Goal: Task Accomplishment & Management: Manage account settings

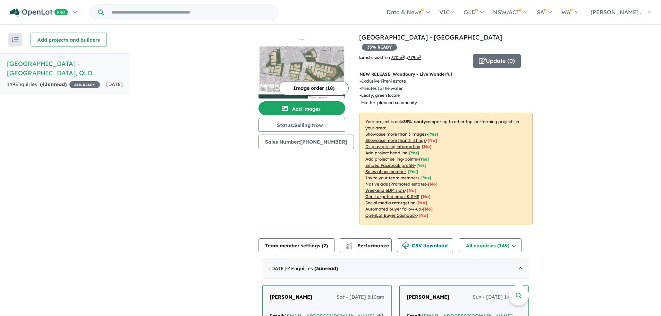
click at [333, 91] on button "Image order ( 18 )" at bounding box center [314, 88] width 70 height 14
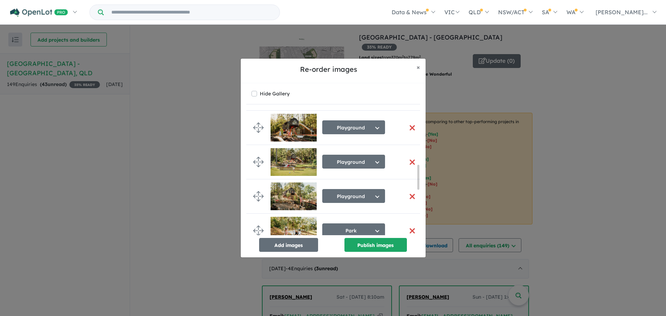
scroll to position [278, 0]
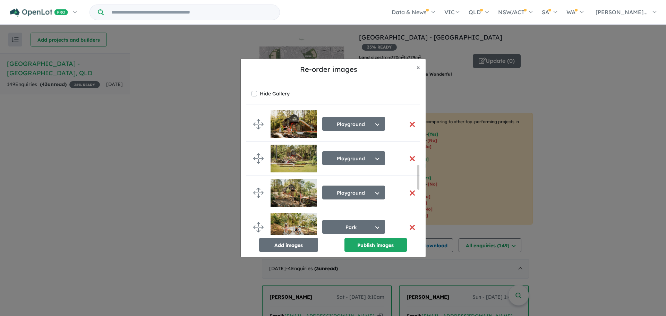
click at [188, 231] on div "Re-order images × Close Hide Gallery Masterplan Select image tag Aerial Locatio…" at bounding box center [333, 158] width 666 height 316
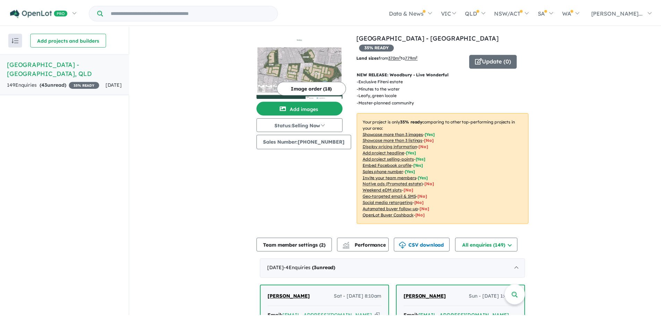
scroll to position [276, 0]
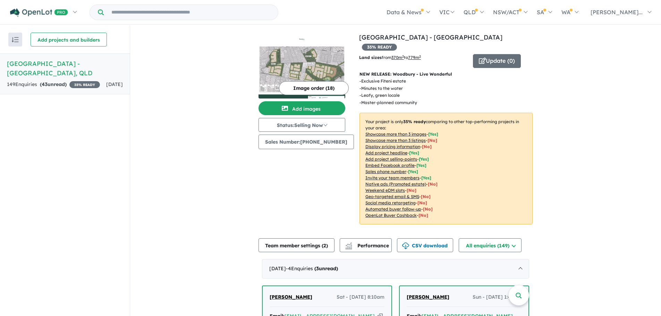
click at [106, 83] on span "[DATE]" at bounding box center [114, 84] width 17 height 6
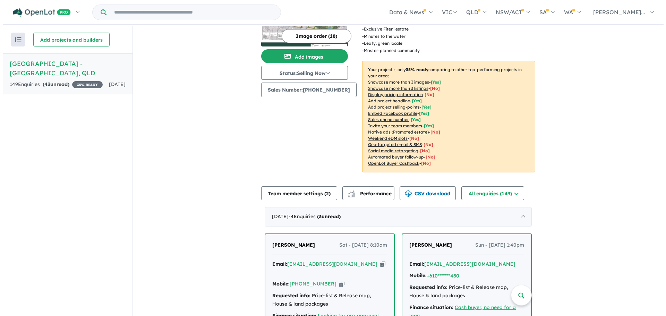
scroll to position [69, 0]
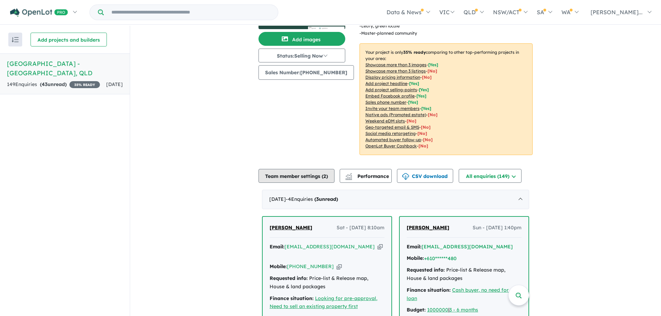
click at [291, 169] on button "Team member settings ( 2 )" at bounding box center [296, 176] width 76 height 14
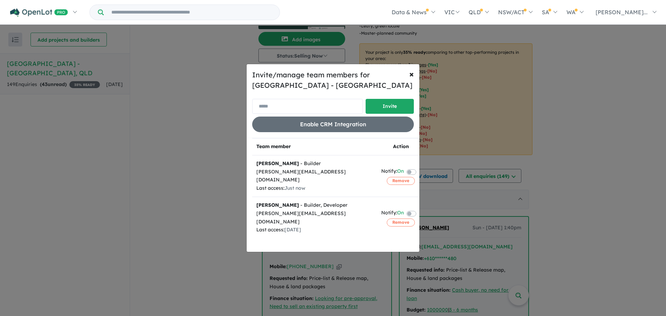
click at [304, 107] on input "email" at bounding box center [307, 106] width 111 height 15
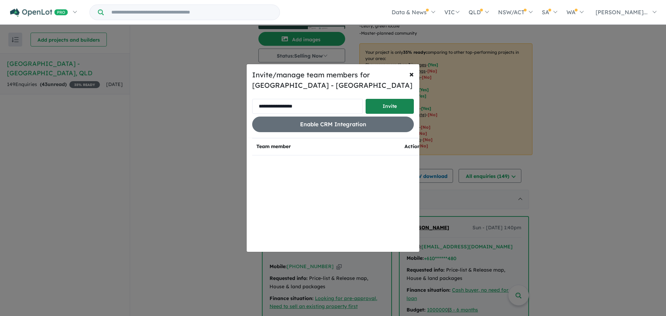
type input "**********"
click at [382, 108] on button "Invite" at bounding box center [390, 106] width 48 height 15
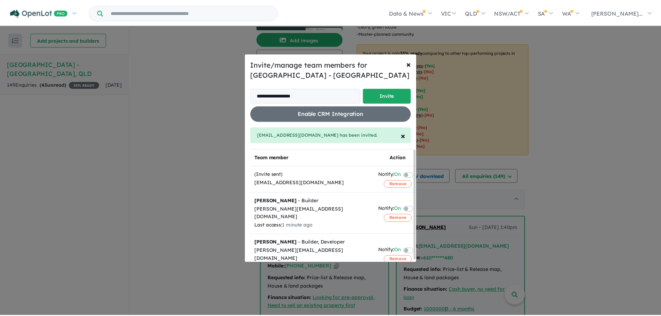
scroll to position [2, 0]
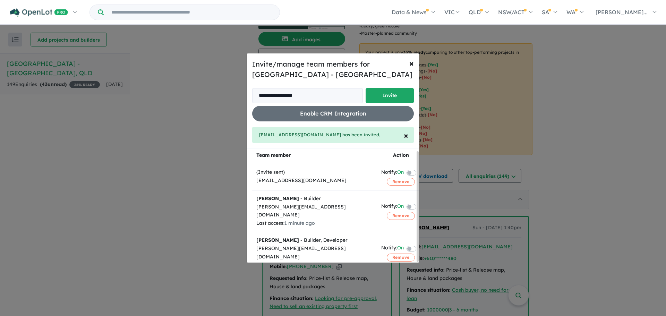
click at [202, 252] on div "**********" at bounding box center [333, 158] width 666 height 316
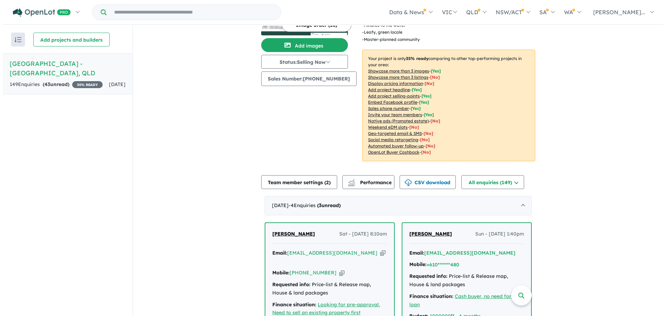
scroll to position [0, 0]
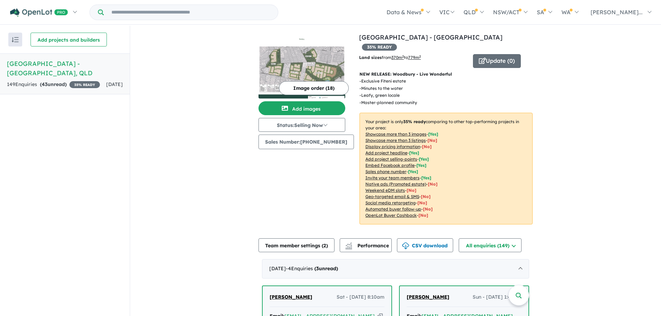
click at [312, 63] on img at bounding box center [301, 72] width 87 height 52
click at [330, 86] on button "Image order ( 18 )" at bounding box center [314, 88] width 70 height 14
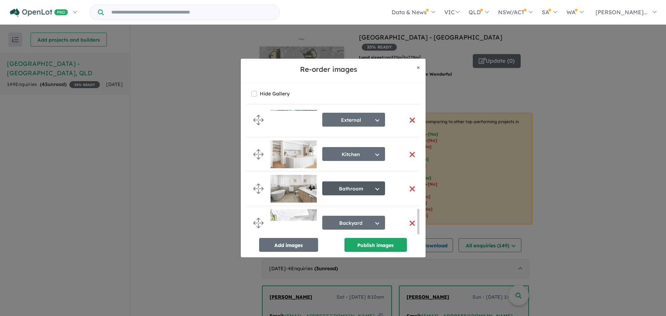
scroll to position [490, 0]
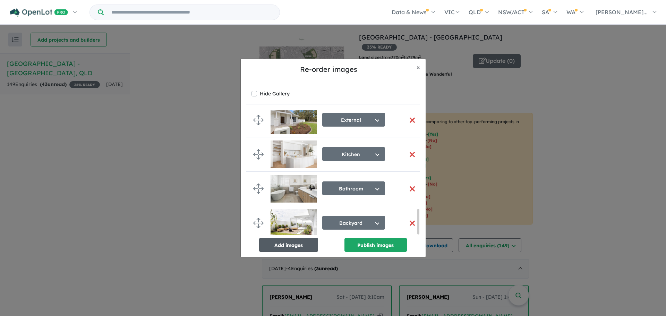
click at [296, 247] on button "Add images" at bounding box center [288, 245] width 59 height 14
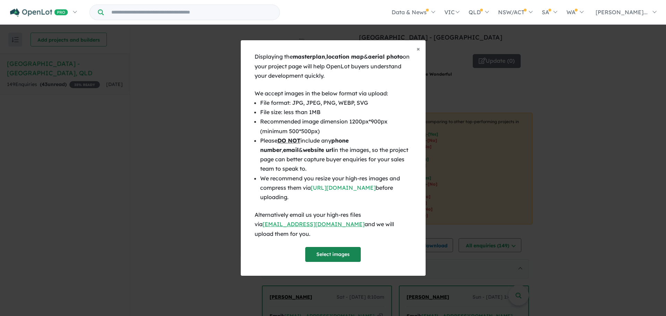
click at [318, 249] on button "Select images" at bounding box center [333, 254] width 56 height 15
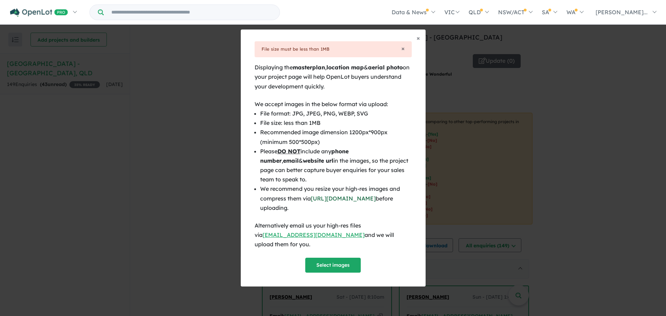
click at [340, 202] on link "[URL][DOMAIN_NAME]" at bounding box center [343, 198] width 65 height 7
click at [419, 42] on span "×" at bounding box center [418, 38] width 3 height 8
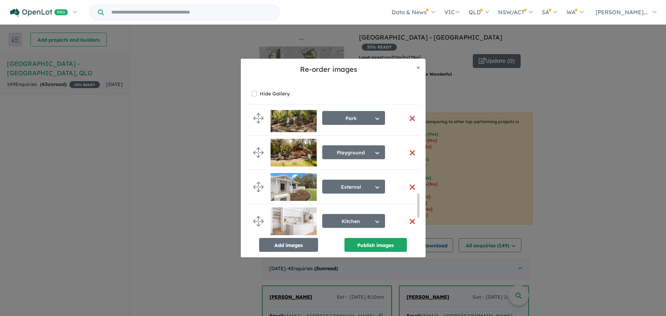
scroll to position [423, 0]
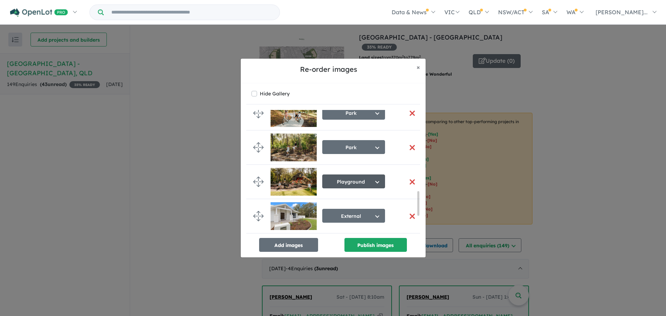
click at [374, 180] on button "Playground" at bounding box center [353, 181] width 63 height 14
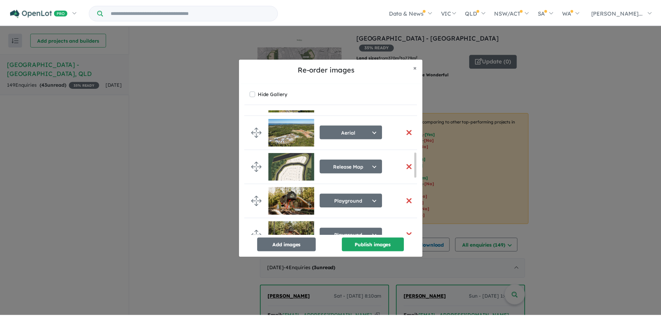
scroll to position [213, 0]
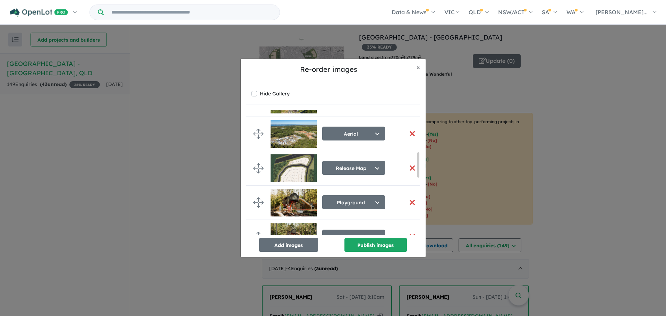
click at [147, 173] on div "Re-order images × Close Hide Gallery Masterplan Select image tag Aerial Locatio…" at bounding box center [333, 158] width 666 height 316
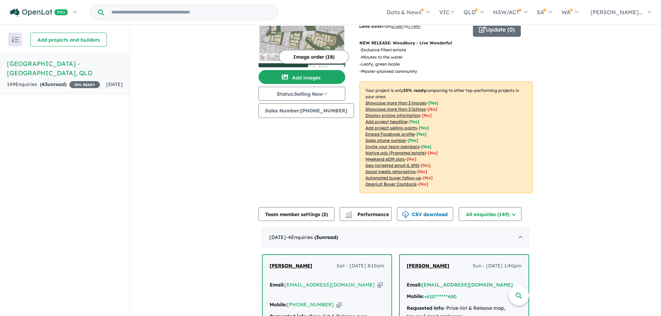
scroll to position [173, 0]
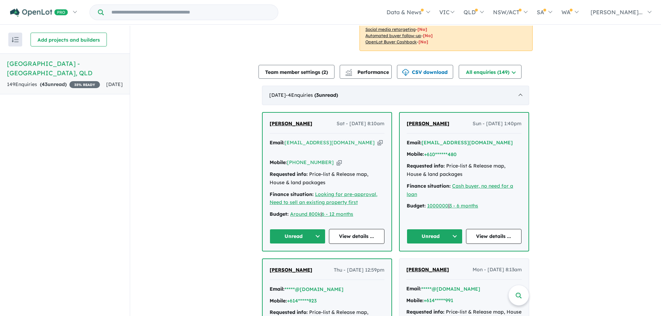
click at [505, 86] on div "[DATE] - 4 Enquir ies ( 3 unread)" at bounding box center [395, 95] width 267 height 19
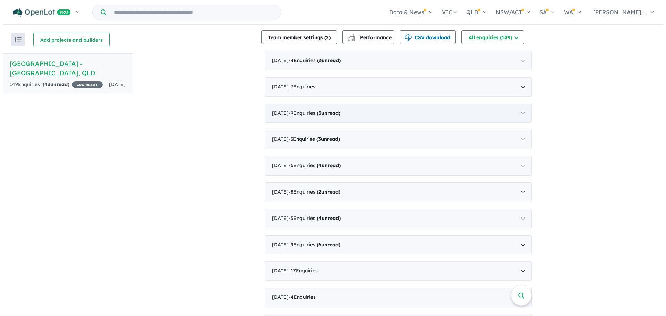
scroll to position [0, 0]
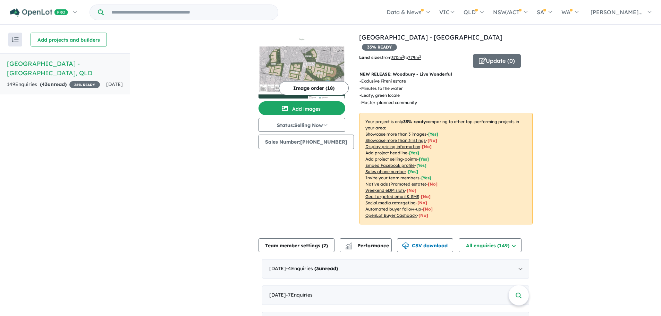
click at [314, 83] on button "Image order ( 18 )" at bounding box center [314, 88] width 70 height 14
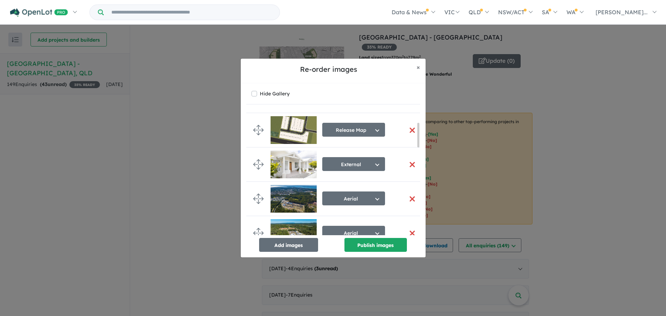
scroll to position [64, 0]
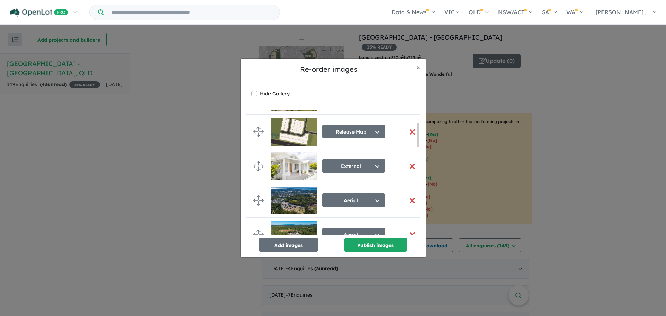
drag, startPoint x: 419, startPoint y: 116, endPoint x: 419, endPoint y: 129, distance: 12.8
click at [419, 129] on div at bounding box center [418, 135] width 2 height 25
click at [291, 129] on img at bounding box center [294, 132] width 46 height 28
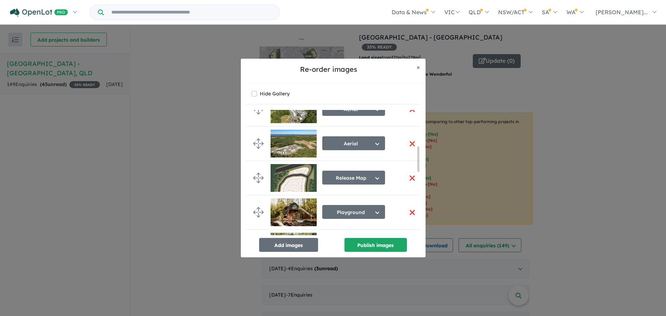
scroll to position [178, 0]
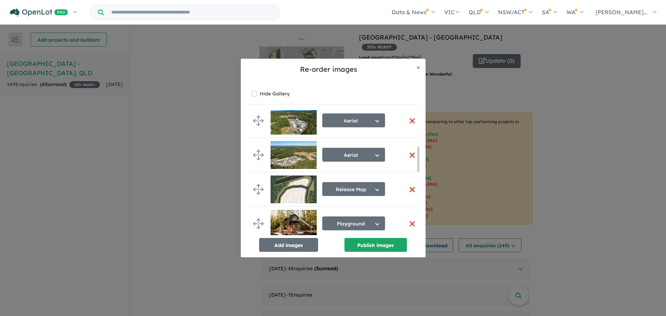
click at [411, 188] on button "button" at bounding box center [412, 189] width 15 height 15
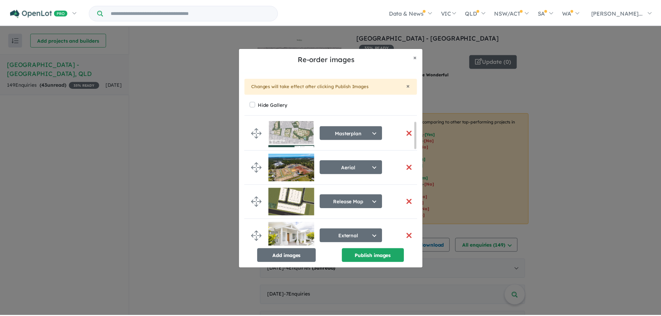
scroll to position [0, 0]
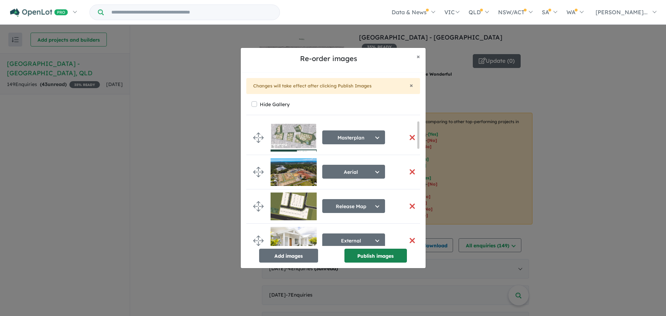
click at [361, 256] on button "Publish images" at bounding box center [375, 256] width 62 height 14
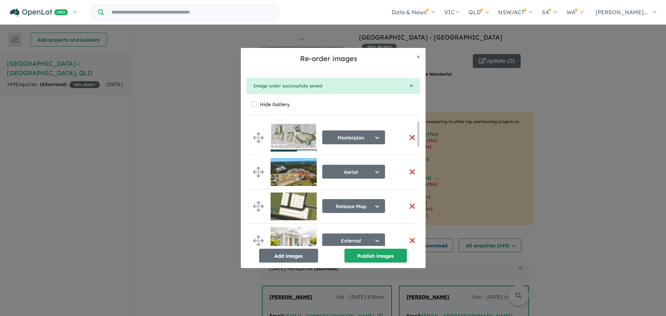
click at [573, 148] on div "Re-order images × Close × Image order successfully saved Hide Gallery Masterpla…" at bounding box center [333, 158] width 666 height 316
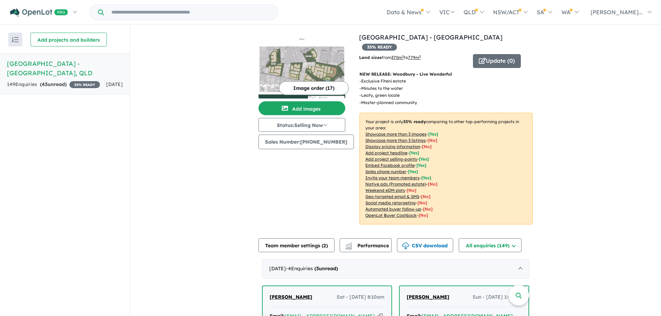
click at [307, 239] on button "Team member settings ( 2 )" at bounding box center [296, 245] width 76 height 14
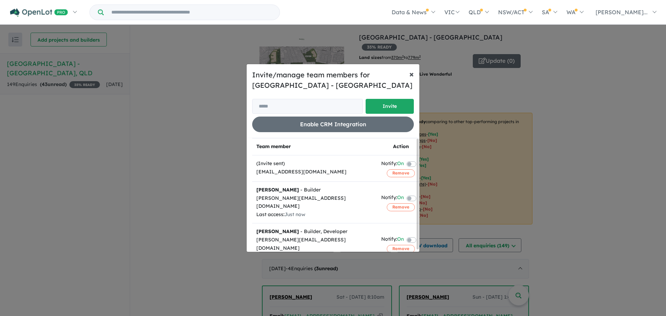
click at [412, 74] on span "×" at bounding box center [411, 74] width 5 height 10
